Goal: Information Seeking & Learning: Understand process/instructions

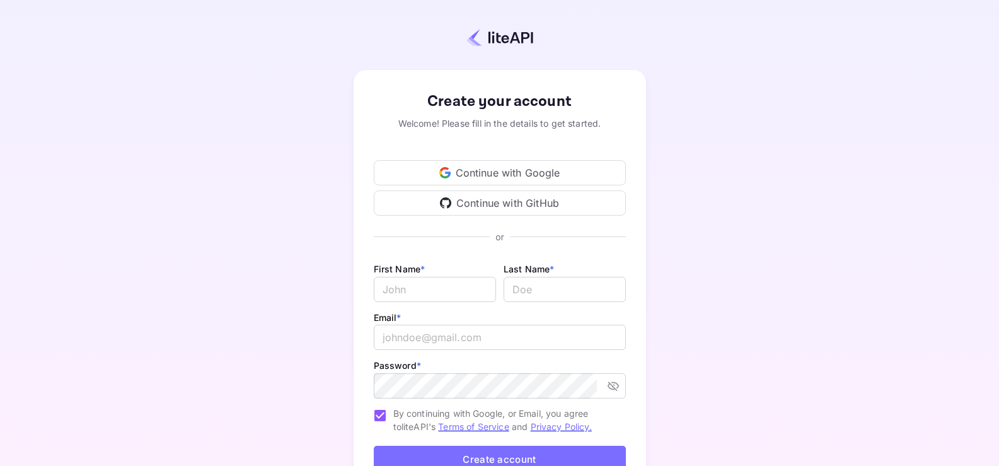
click at [523, 175] on div "Continue with Google" at bounding box center [500, 172] width 252 height 25
click at [518, 183] on div "Continue with Google" at bounding box center [500, 172] width 252 height 25
click at [465, 168] on div "Continue with Google" at bounding box center [500, 172] width 252 height 25
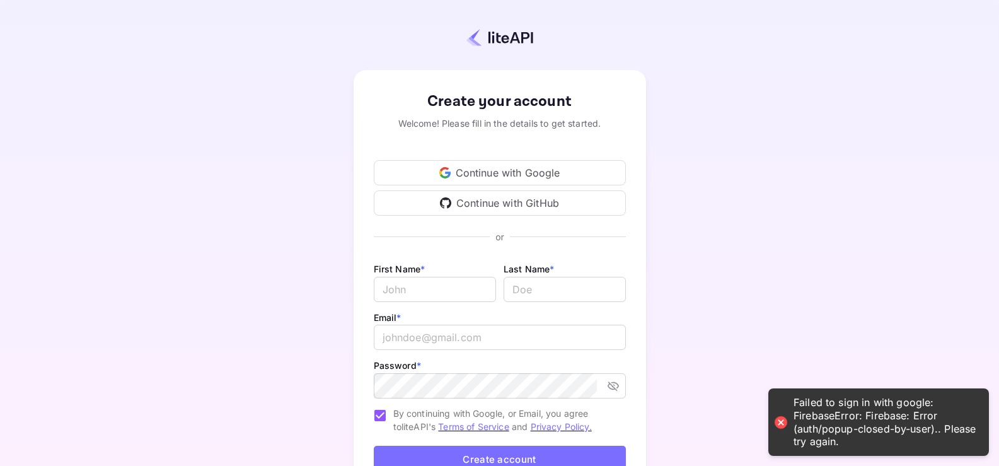
click at [843, 431] on div "Failed to sign in with google: FirebaseError: Firebase: Error (auth/popup-close…" at bounding box center [885, 422] width 183 height 52
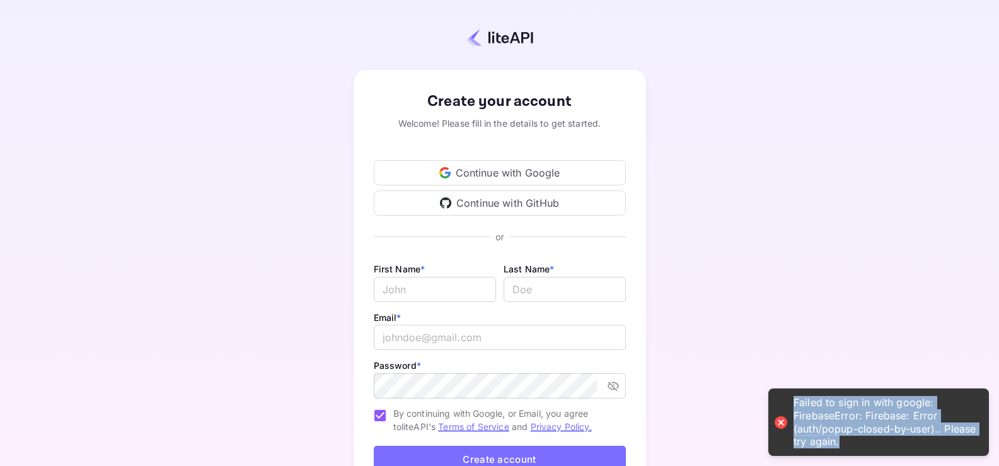
drag, startPoint x: 878, startPoint y: 440, endPoint x: 796, endPoint y: 395, distance: 93.4
click at [796, 395] on div "Failed to sign in with google: FirebaseError: Firebase: Error (auth/popup-close…" at bounding box center [878, 421] width 221 height 67
copy div "Failed to sign in with google: FirebaseError: Firebase: Error (auth/popup-close…"
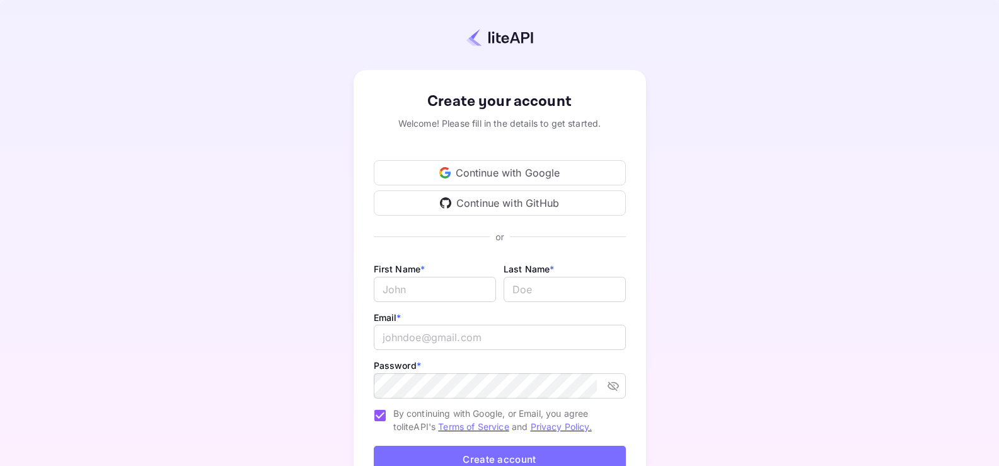
click at [509, 160] on div "Continue with Google" at bounding box center [500, 172] width 252 height 25
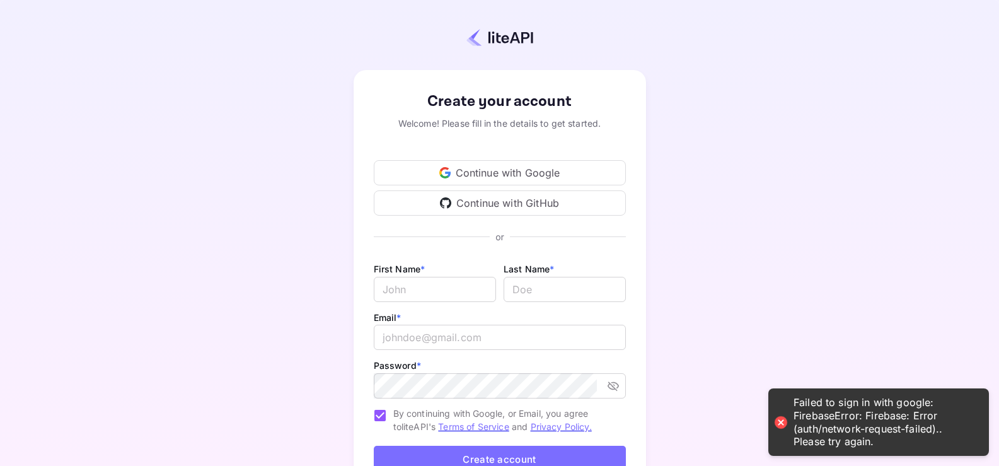
click at [500, 170] on div "Continue with Google" at bounding box center [500, 172] width 252 height 25
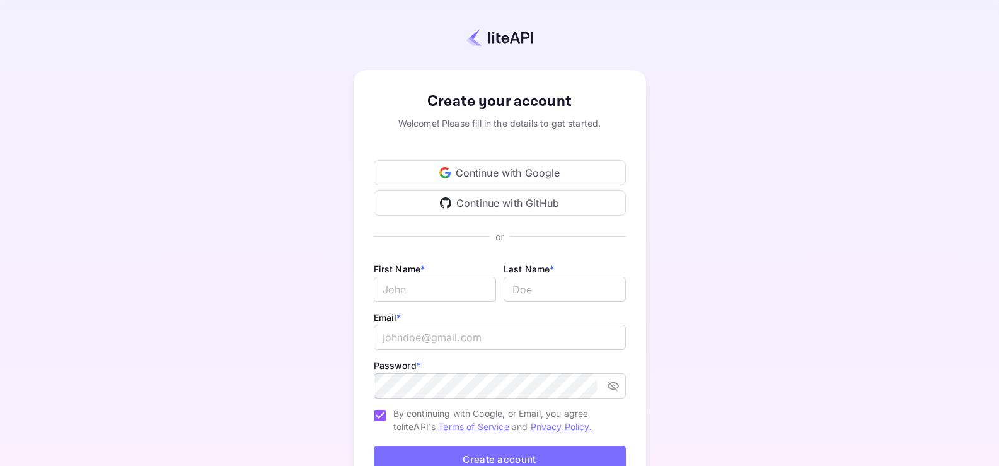
click at [474, 175] on div "Continue with Google" at bounding box center [500, 172] width 252 height 25
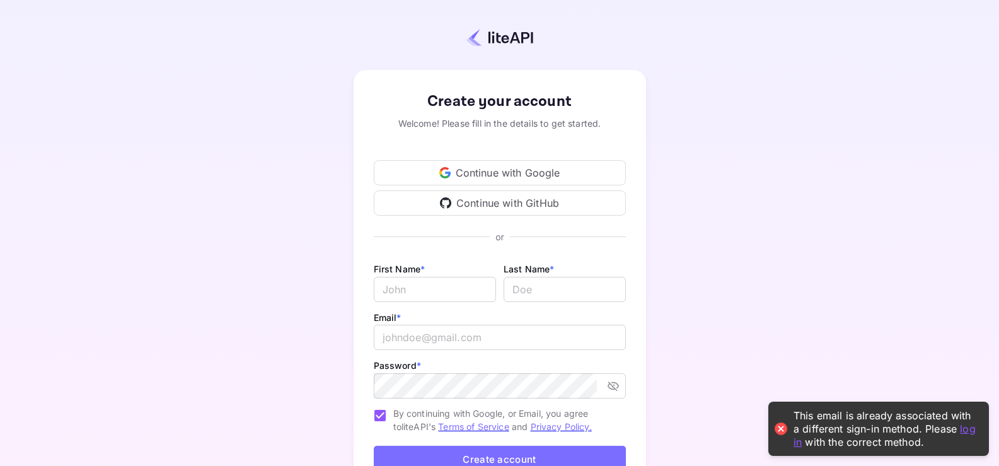
click at [968, 427] on link "log in" at bounding box center [885, 435] width 182 height 26
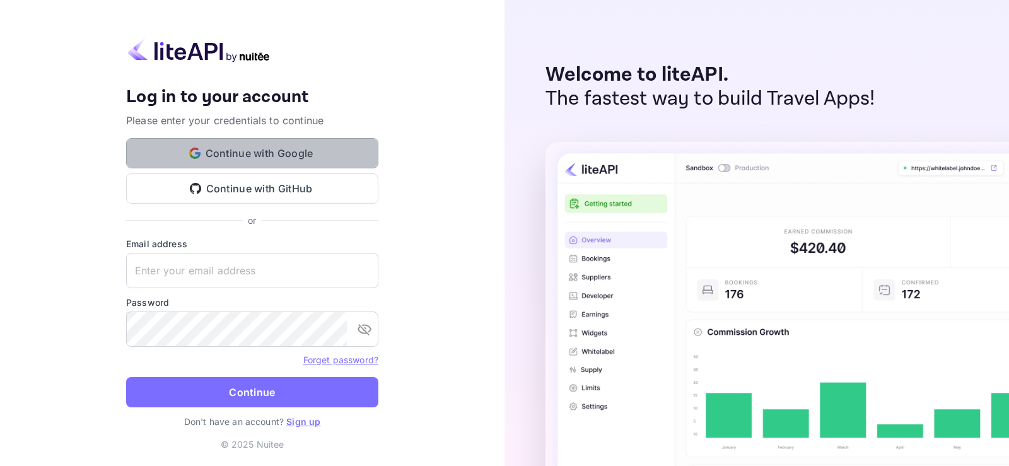
click at [318, 151] on button "Continue with Google" at bounding box center [252, 153] width 252 height 30
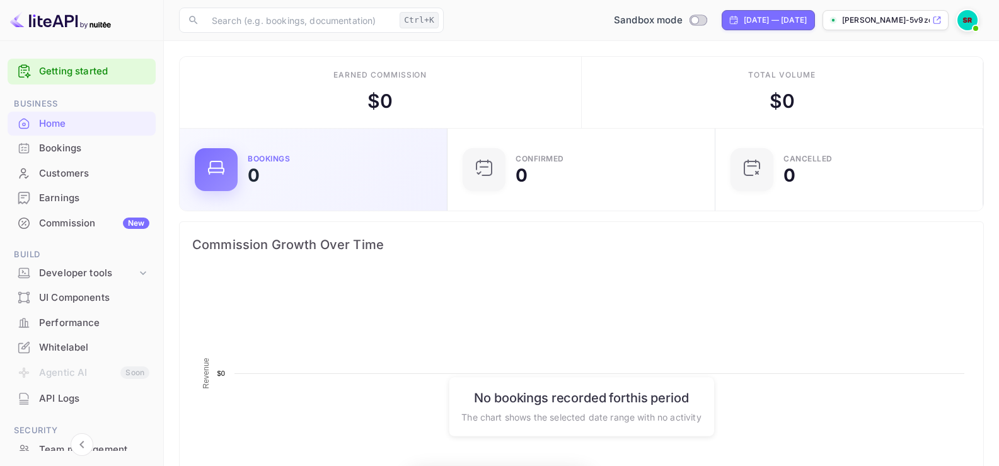
scroll to position [195, 251]
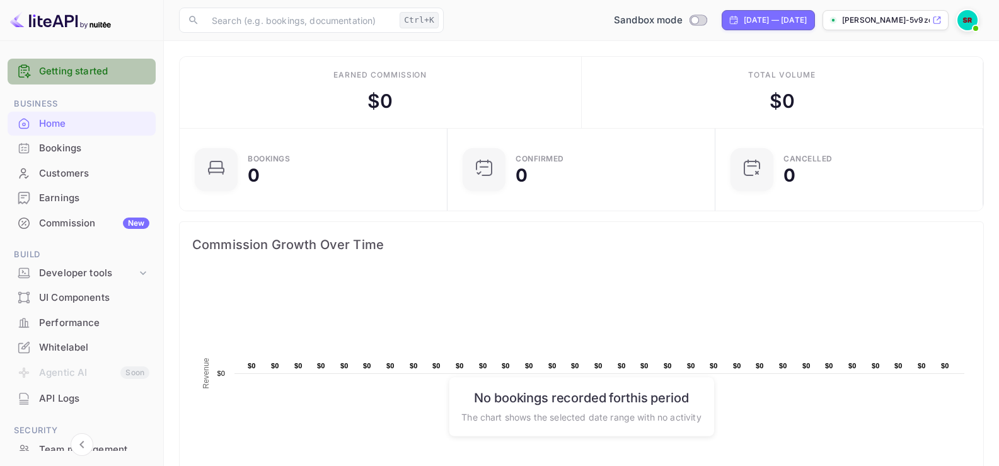
click at [92, 74] on link "Getting started" at bounding box center [94, 71] width 110 height 14
